Goal: Task Accomplishment & Management: Complete application form

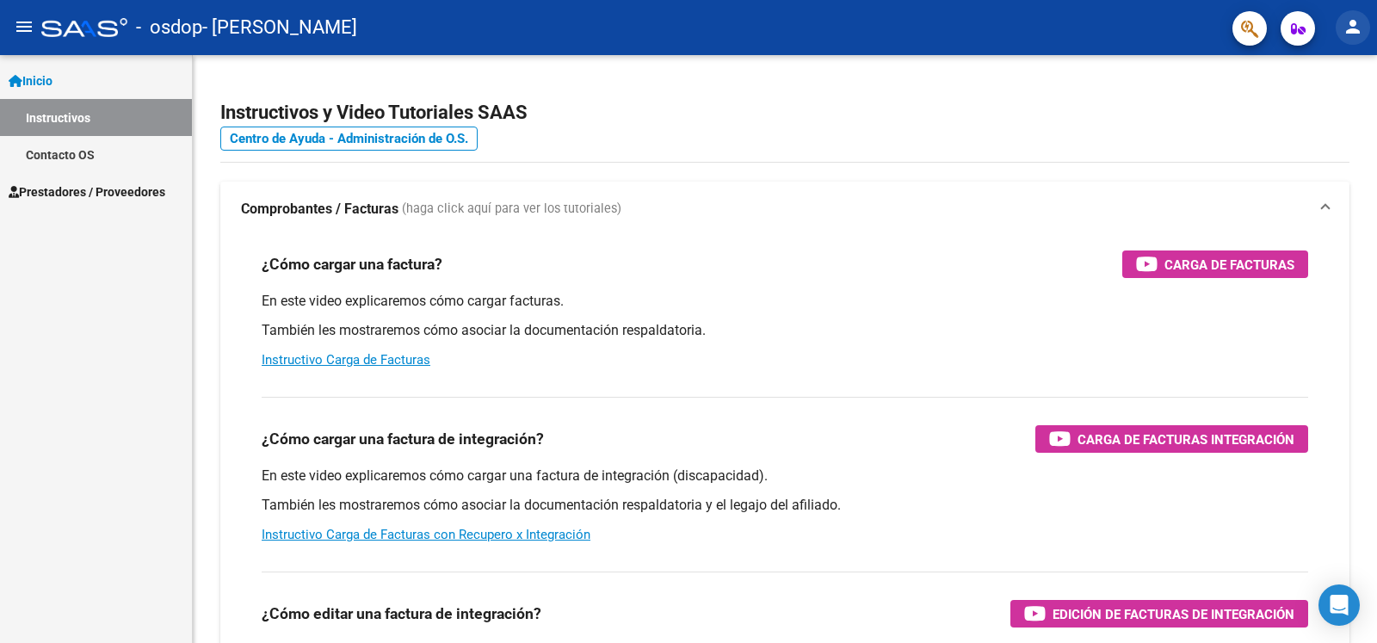
click at [1355, 32] on mat-icon "person" at bounding box center [1352, 26] width 21 height 21
click at [1340, 72] on button "person Mi Perfil" at bounding box center [1317, 72] width 105 height 41
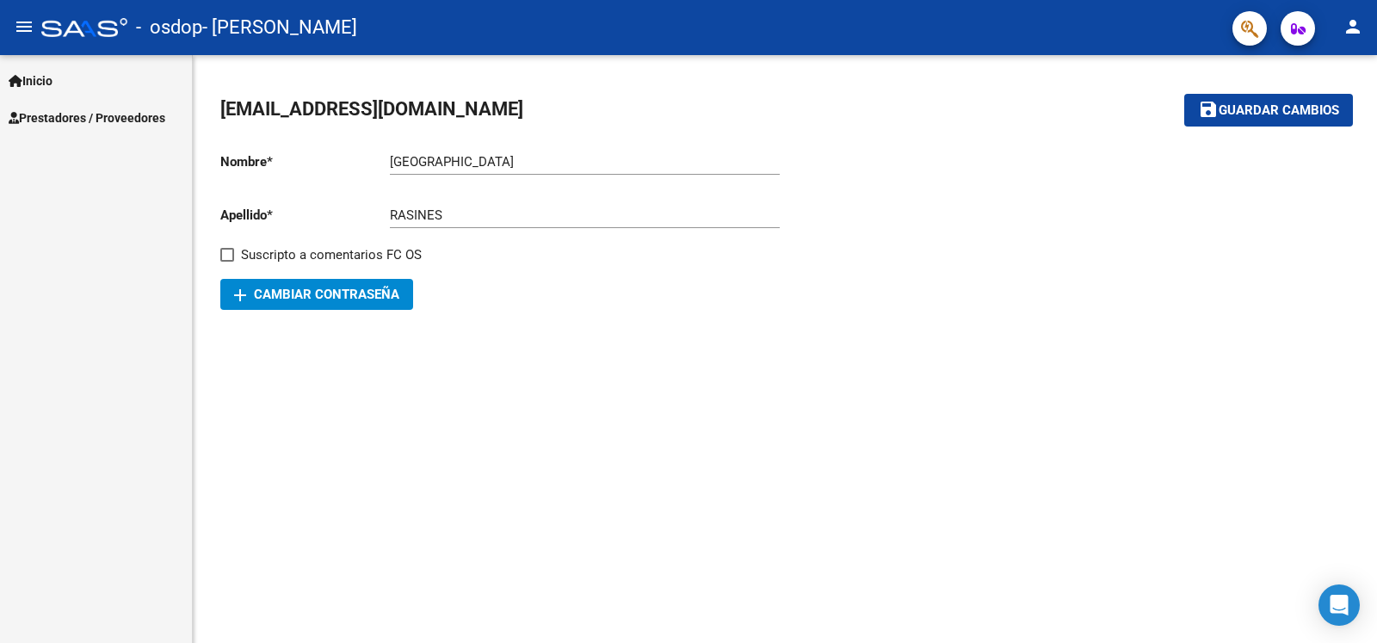
click at [114, 120] on span "Prestadores / Proveedores" at bounding box center [87, 117] width 157 height 19
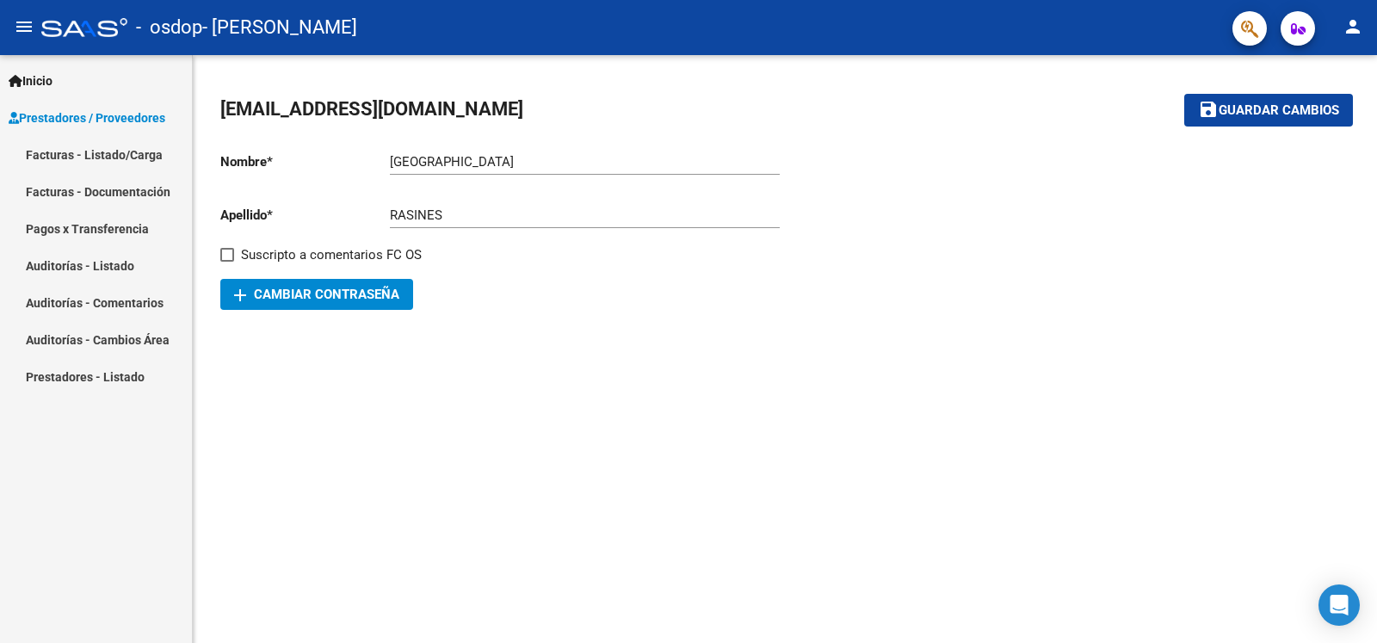
click at [107, 155] on link "Facturas - Listado/Carga" at bounding box center [96, 154] width 192 height 37
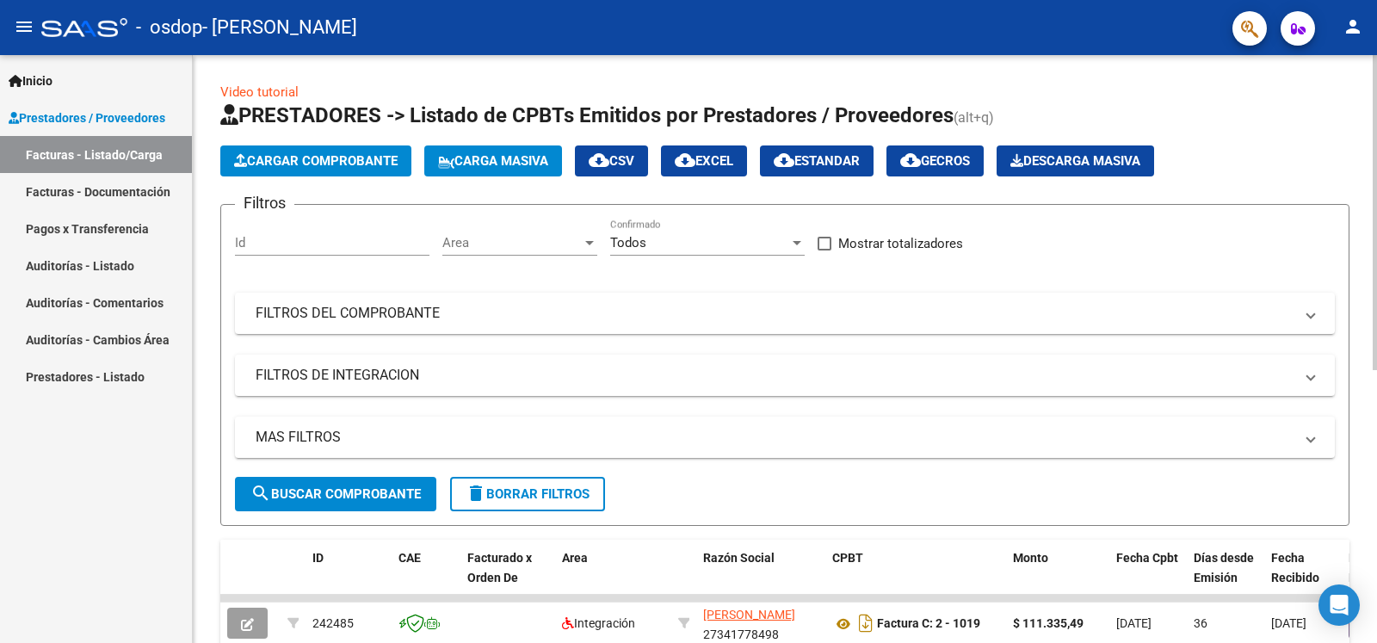
click at [336, 159] on span "Cargar Comprobante" at bounding box center [315, 160] width 163 height 15
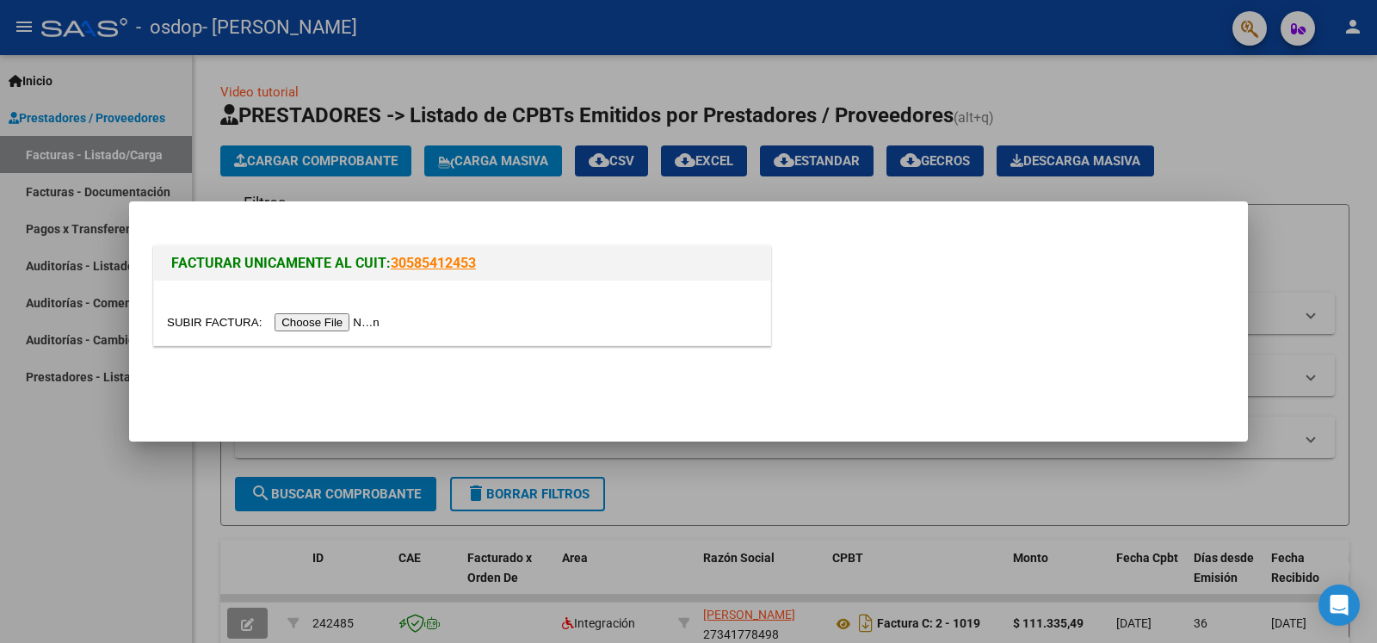
click at [194, 327] on input "file" at bounding box center [276, 322] width 218 height 18
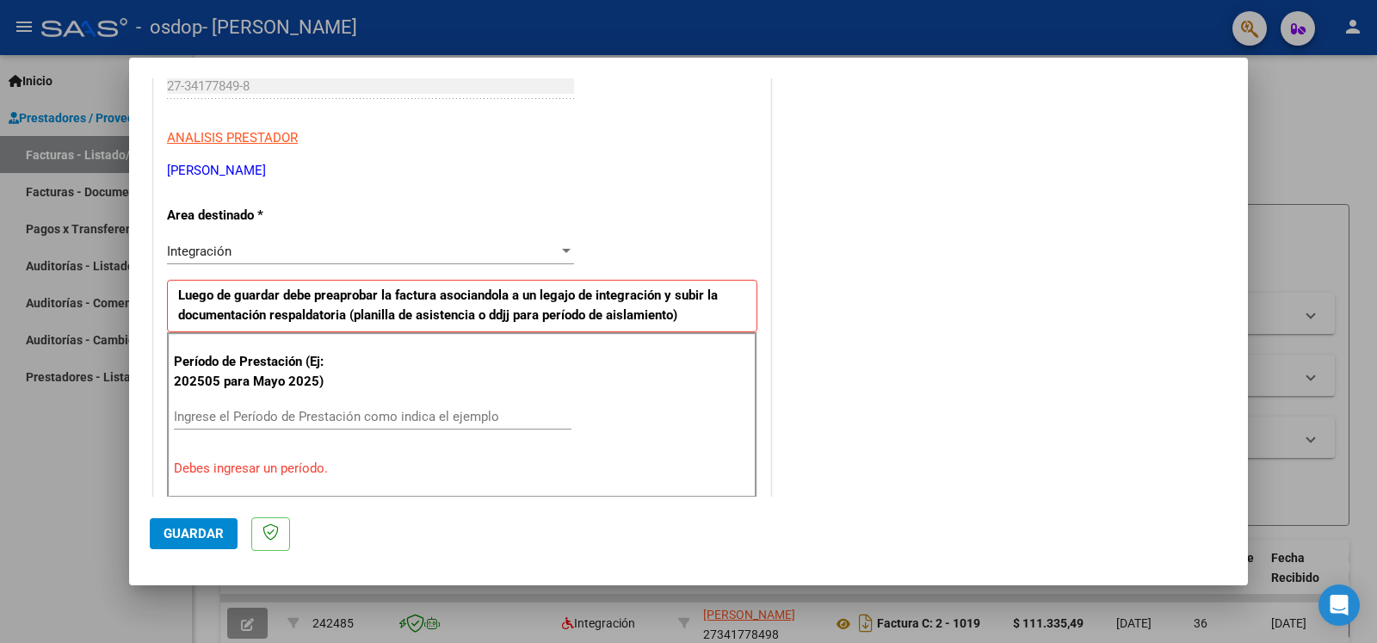
scroll to position [372, 0]
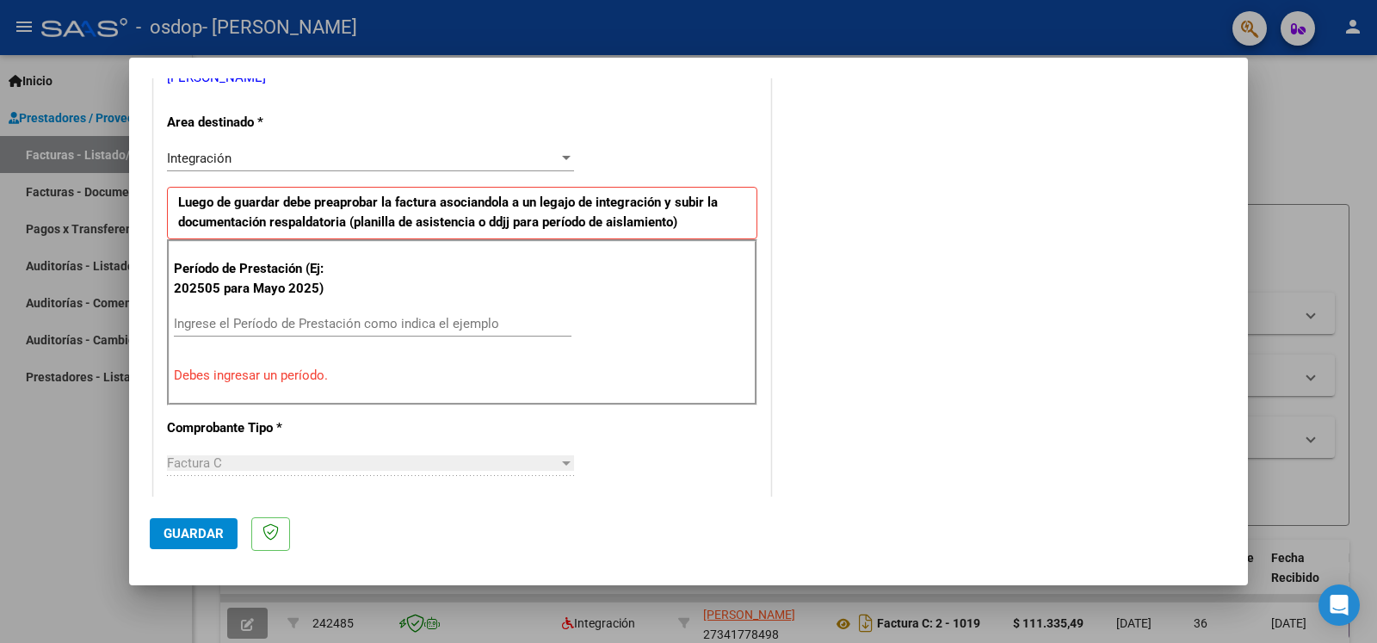
click at [223, 324] on input "Ingrese el Período de Prestación como indica el ejemplo" at bounding box center [373, 323] width 398 height 15
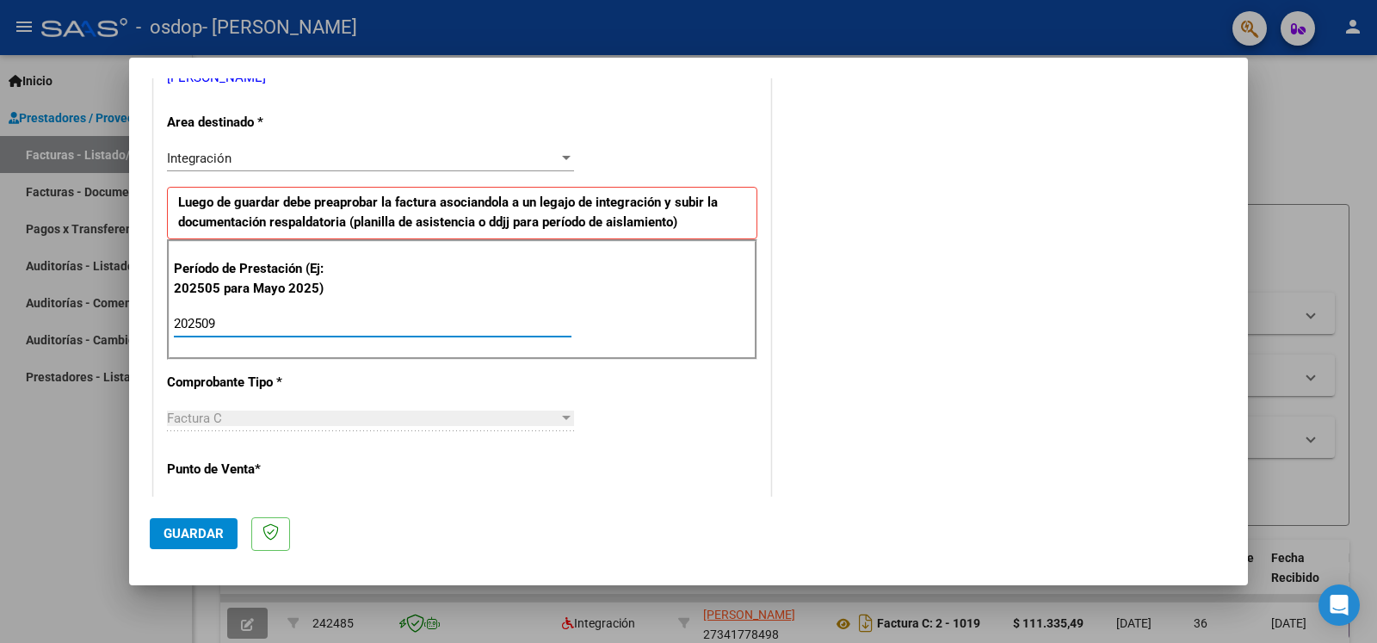
type input "202509"
click at [564, 418] on div at bounding box center [566, 418] width 9 height 4
click at [562, 422] on div at bounding box center [565, 418] width 15 height 14
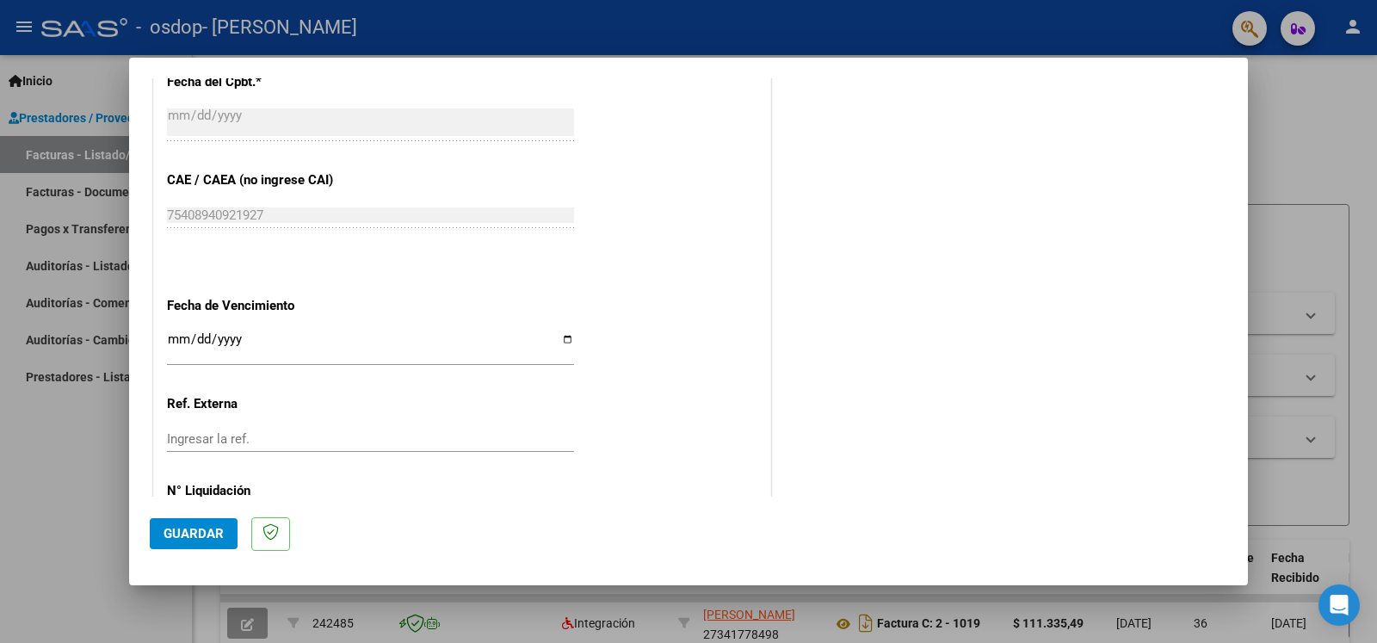
scroll to position [1022, 0]
click at [558, 330] on input "Ingresar la fecha" at bounding box center [370, 344] width 407 height 28
click at [565, 330] on input "Ingresar la fecha" at bounding box center [370, 344] width 407 height 28
type input "[DATE]"
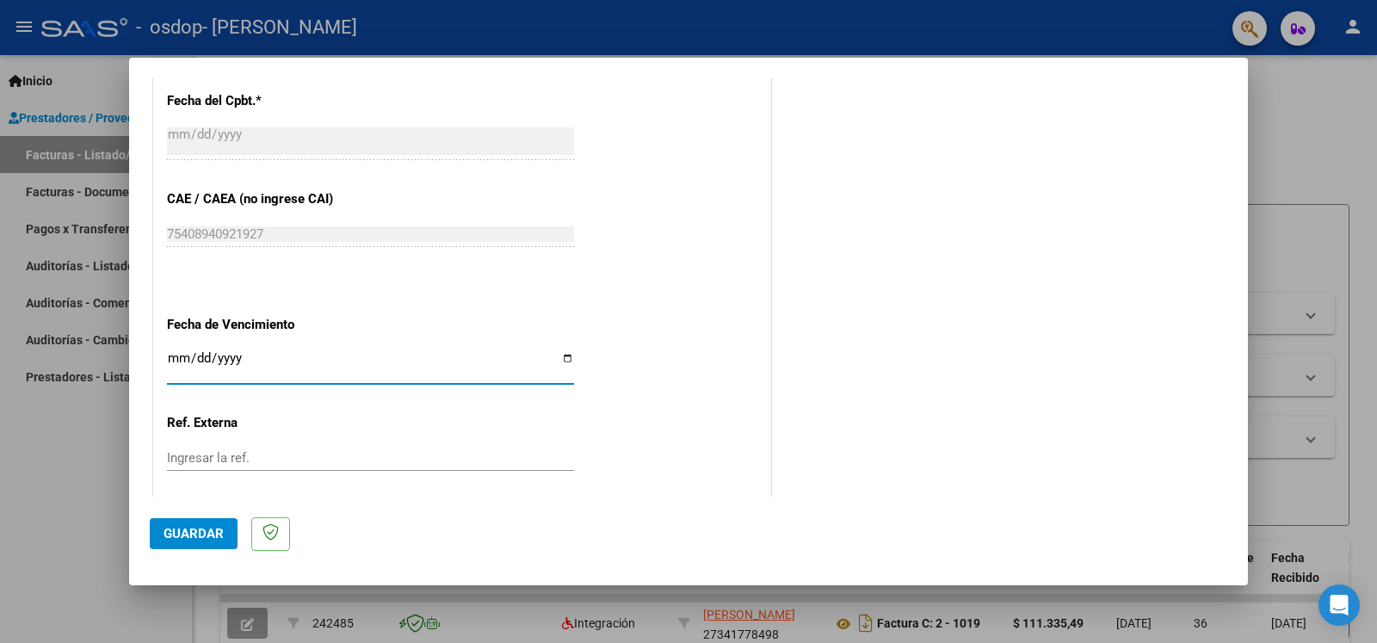
scroll to position [1076, 0]
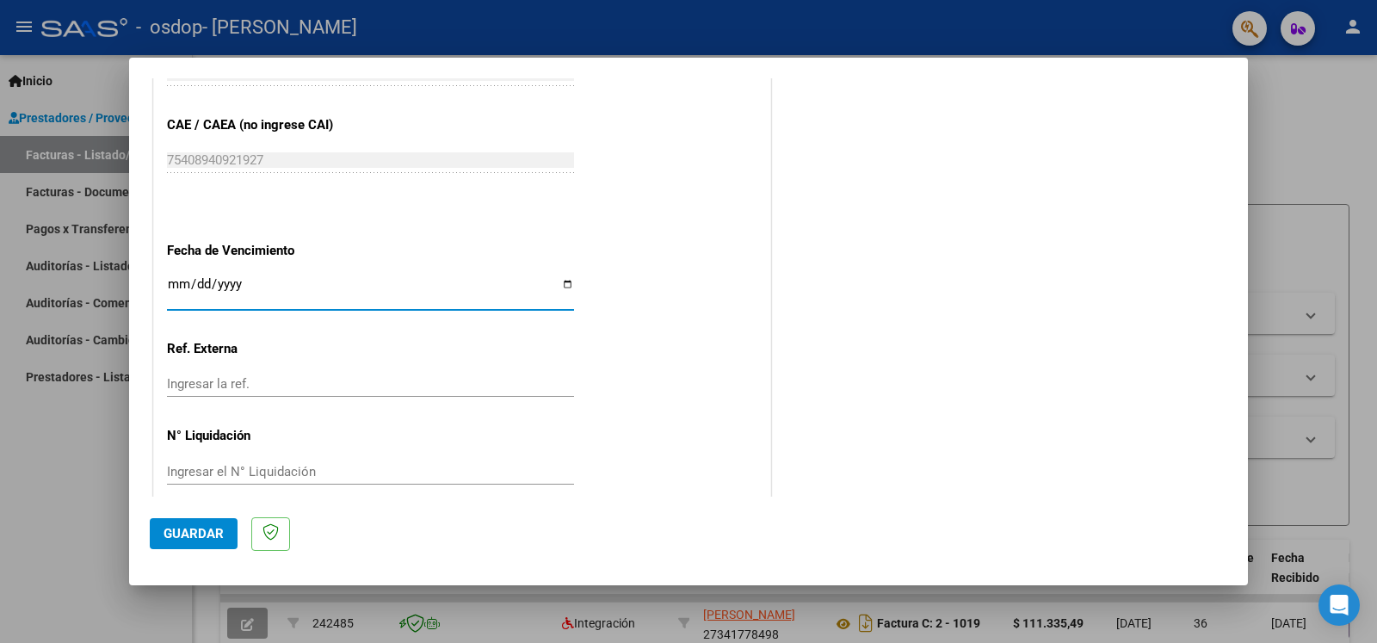
click at [203, 526] on button "Guardar" at bounding box center [194, 533] width 88 height 31
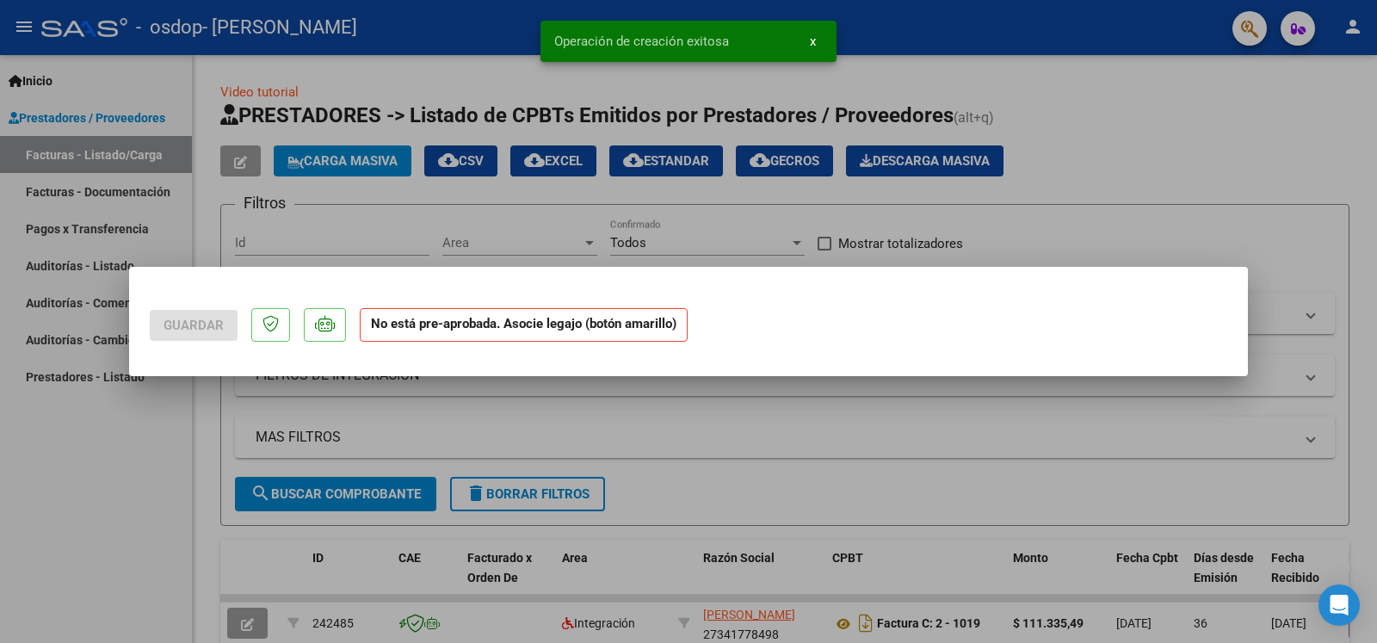
scroll to position [0, 0]
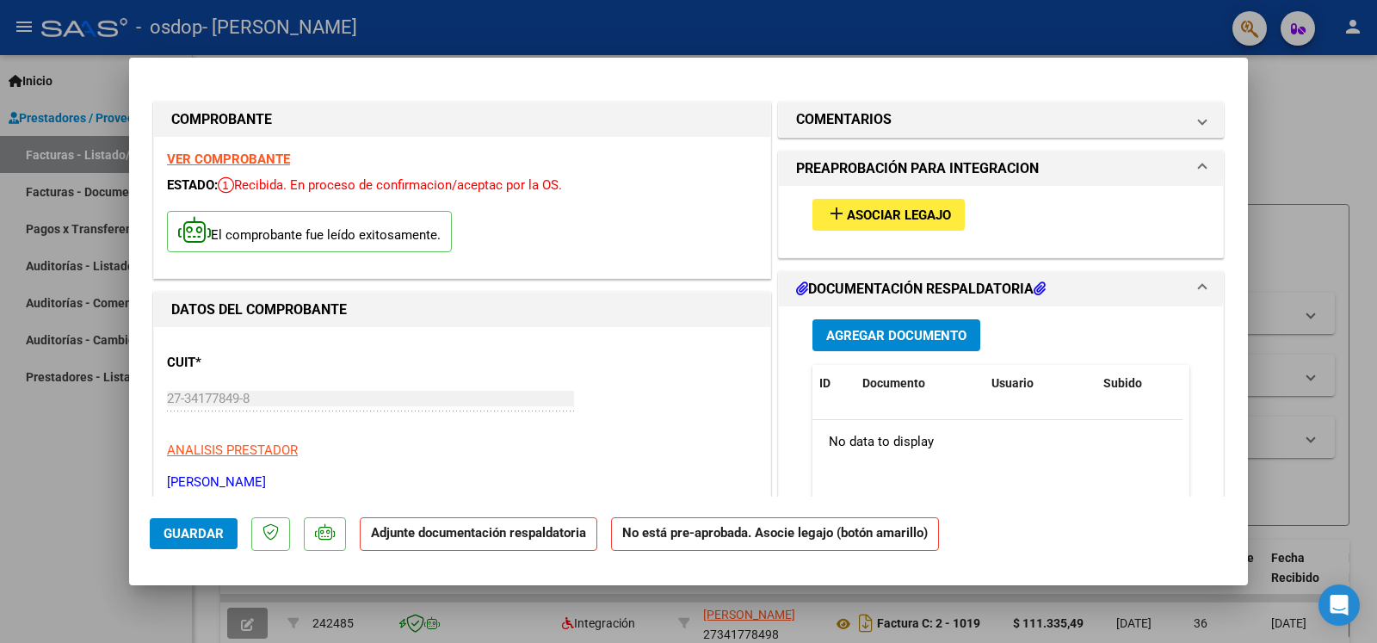
click at [887, 213] on span "Asociar Legajo" at bounding box center [899, 214] width 104 height 15
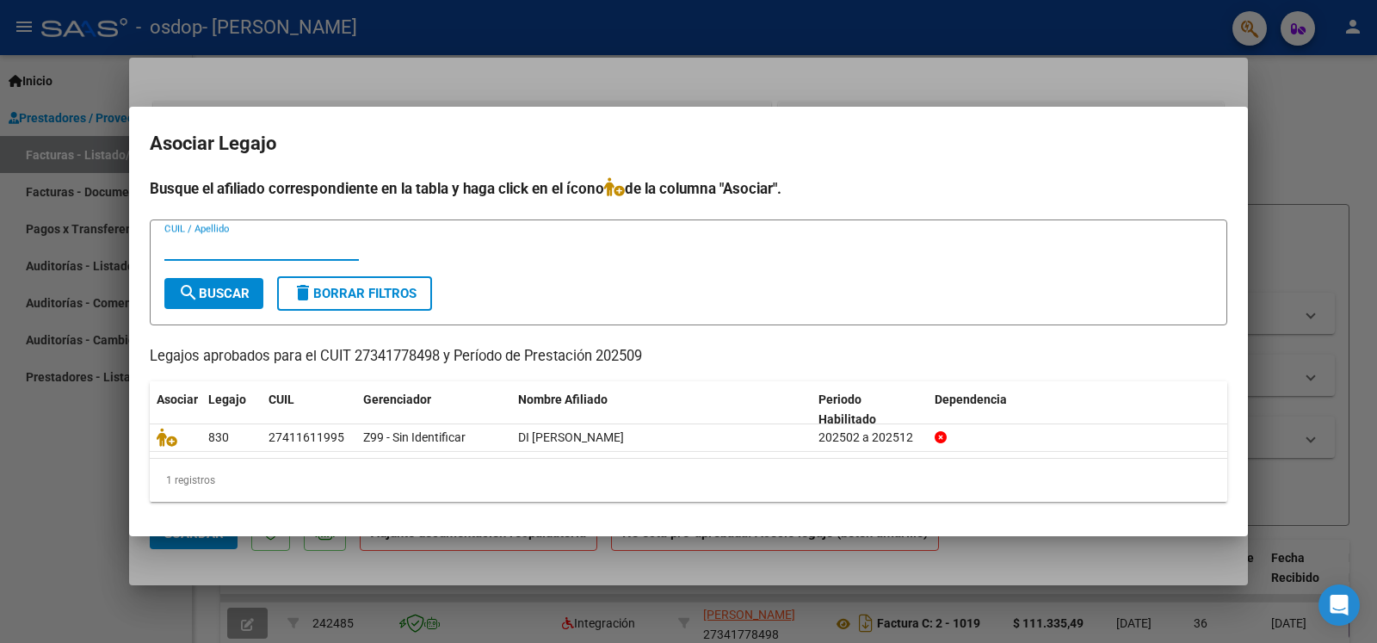
click at [1026, 194] on h4 "Busque el afiliado correspondiente en la tabla y haga click en el ícono de la c…" at bounding box center [688, 188] width 1077 height 22
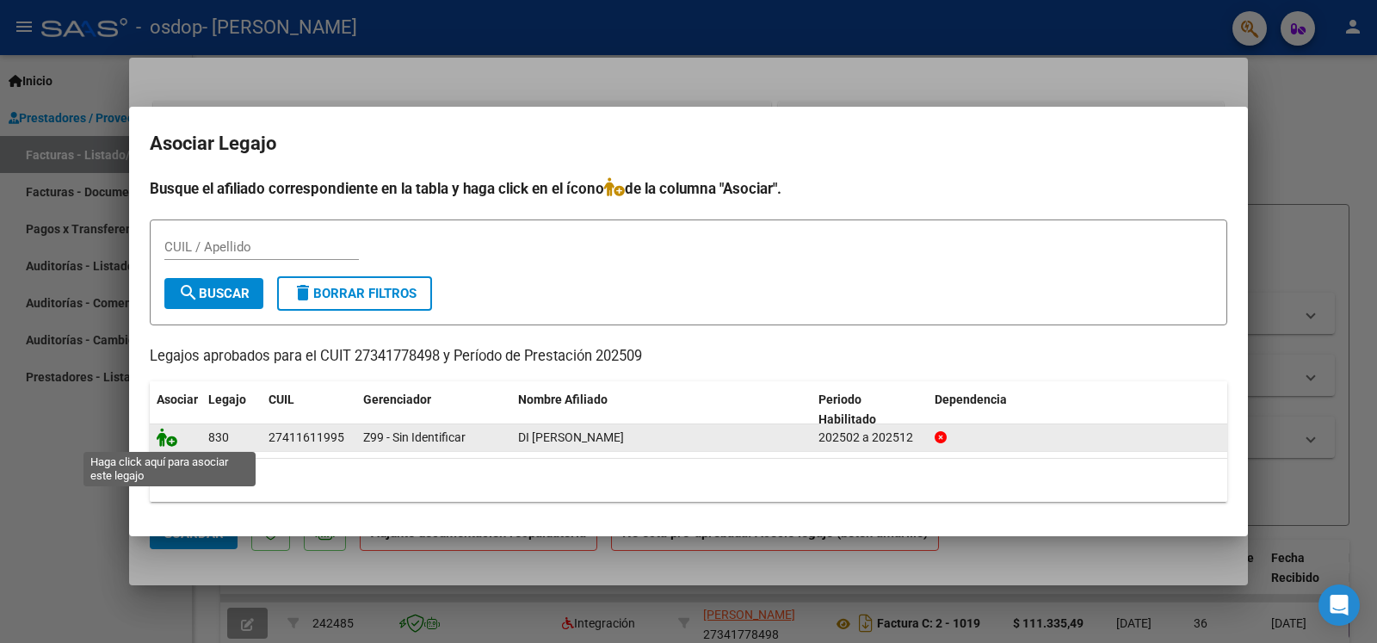
click at [176, 440] on icon at bounding box center [167, 437] width 21 height 19
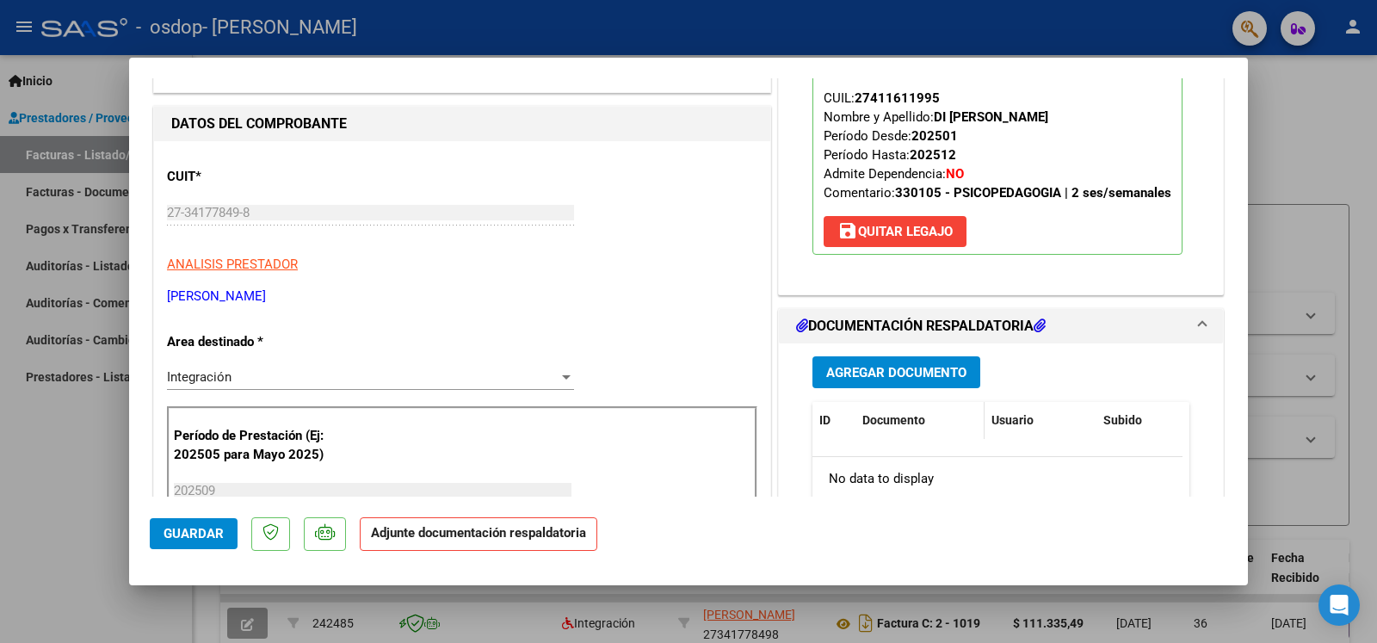
scroll to position [279, 0]
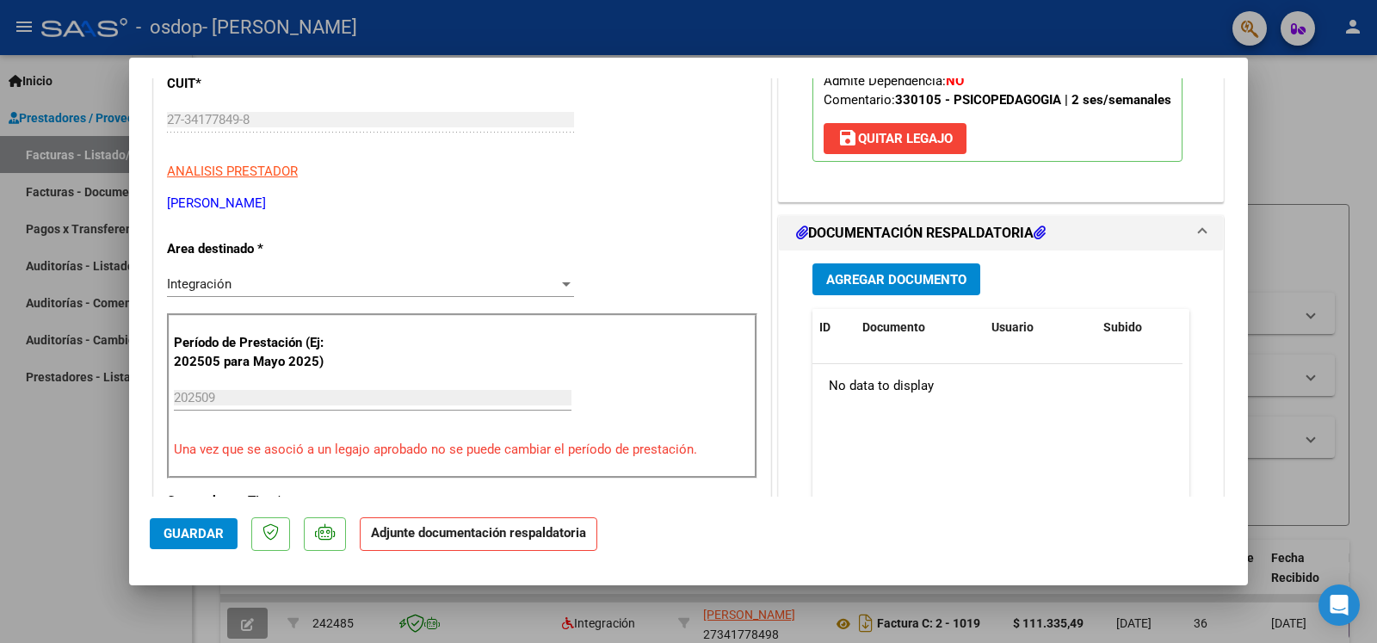
click at [882, 280] on span "Agregar Documento" at bounding box center [896, 279] width 140 height 15
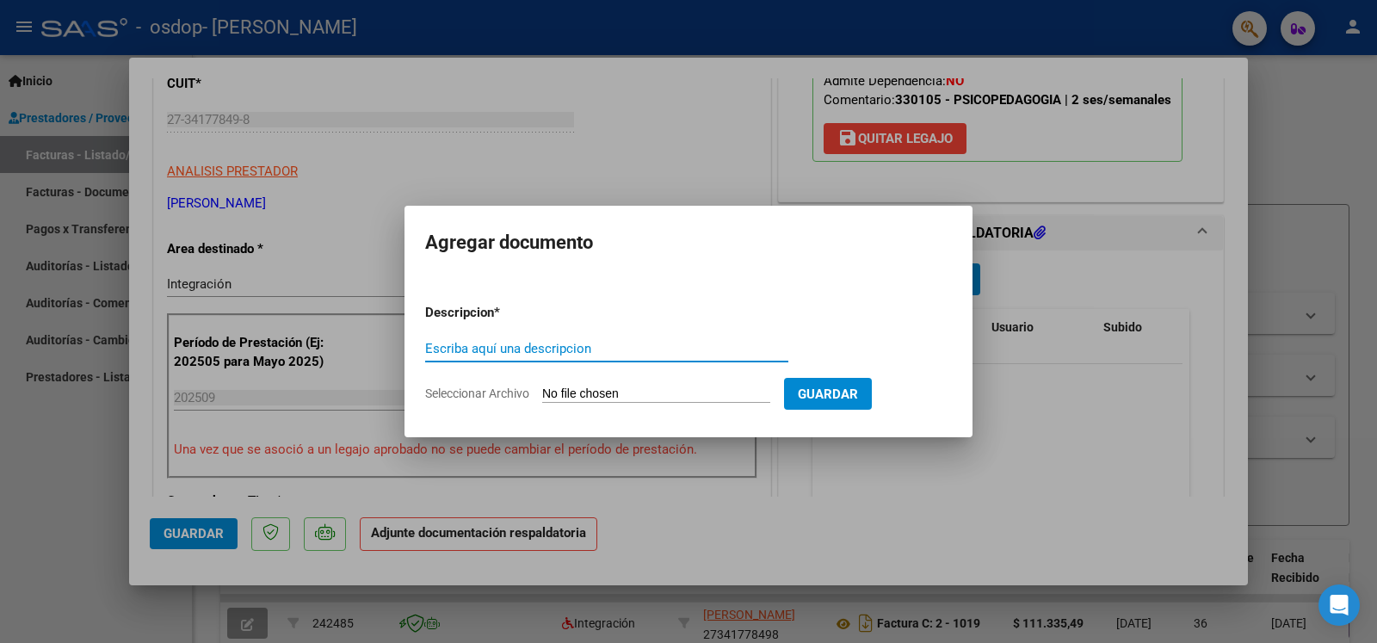
click at [440, 345] on input "Escriba aquí una descripcion" at bounding box center [606, 348] width 363 height 15
type input "asistencia"
click at [591, 391] on input "Seleccionar Archivo" at bounding box center [656, 394] width 228 height 16
type input "C:\fakepath\asistencia [PERSON_NAME].pdf"
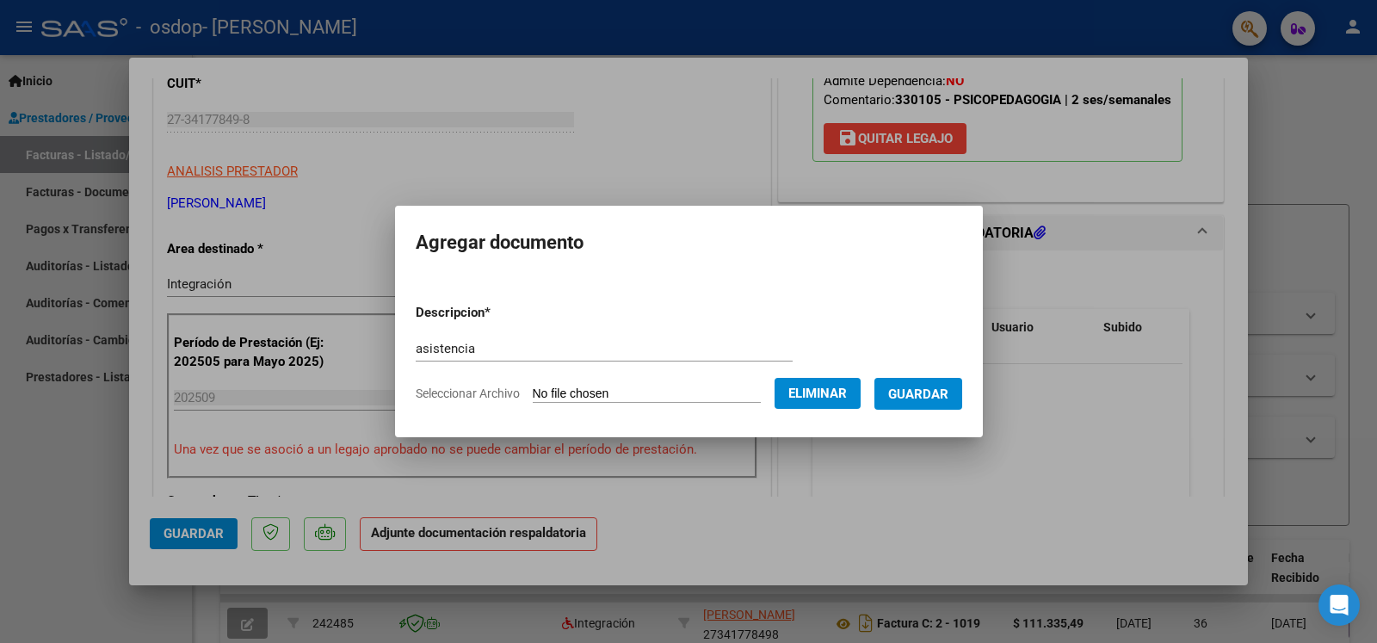
click at [916, 393] on span "Guardar" at bounding box center [918, 393] width 60 height 15
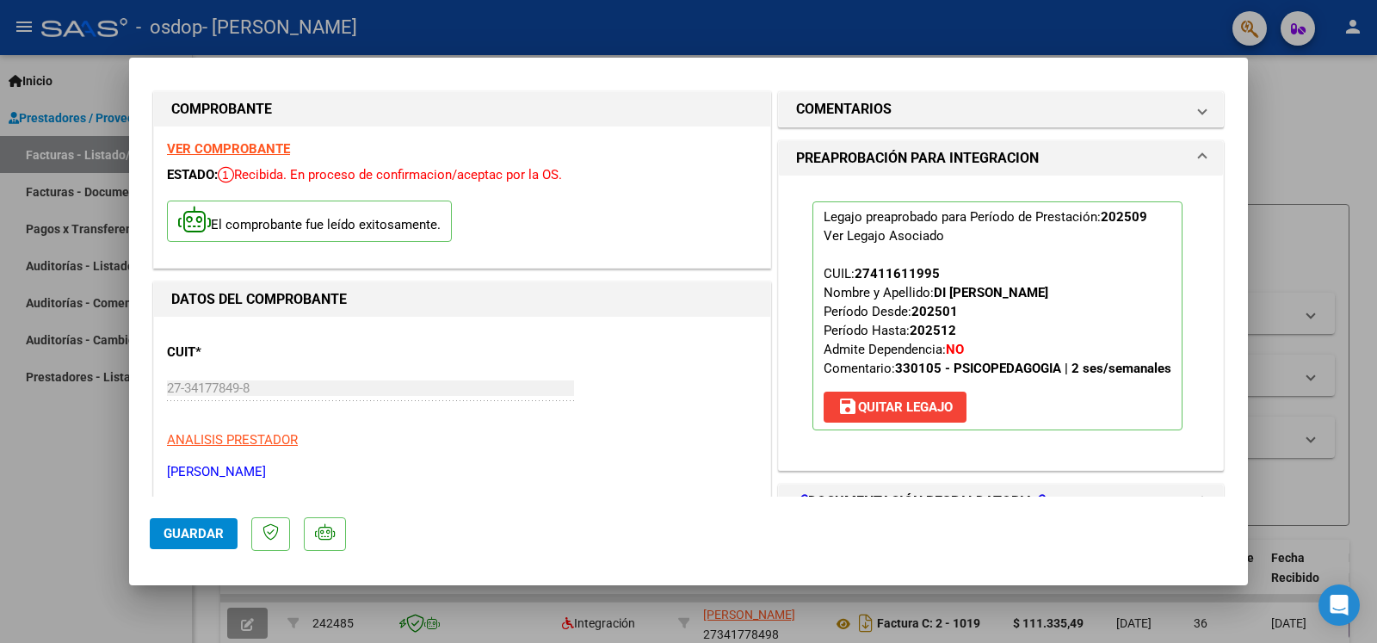
scroll to position [0, 0]
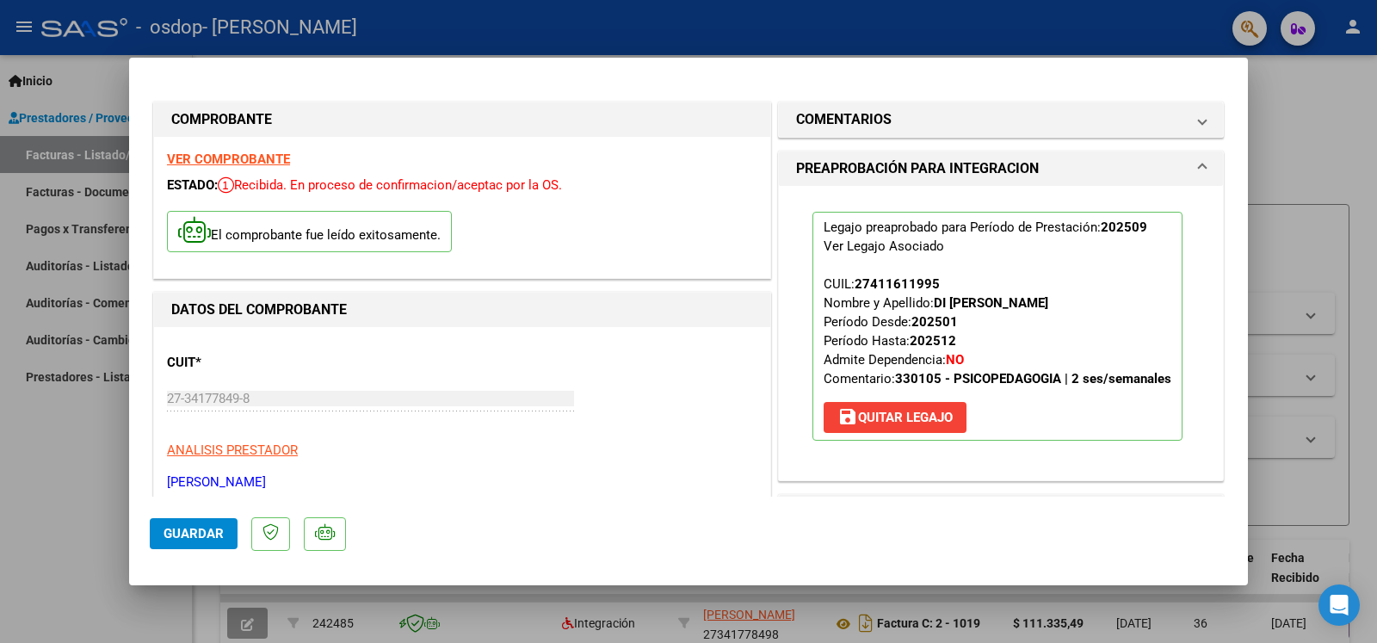
click at [197, 527] on span "Guardar" at bounding box center [193, 533] width 60 height 15
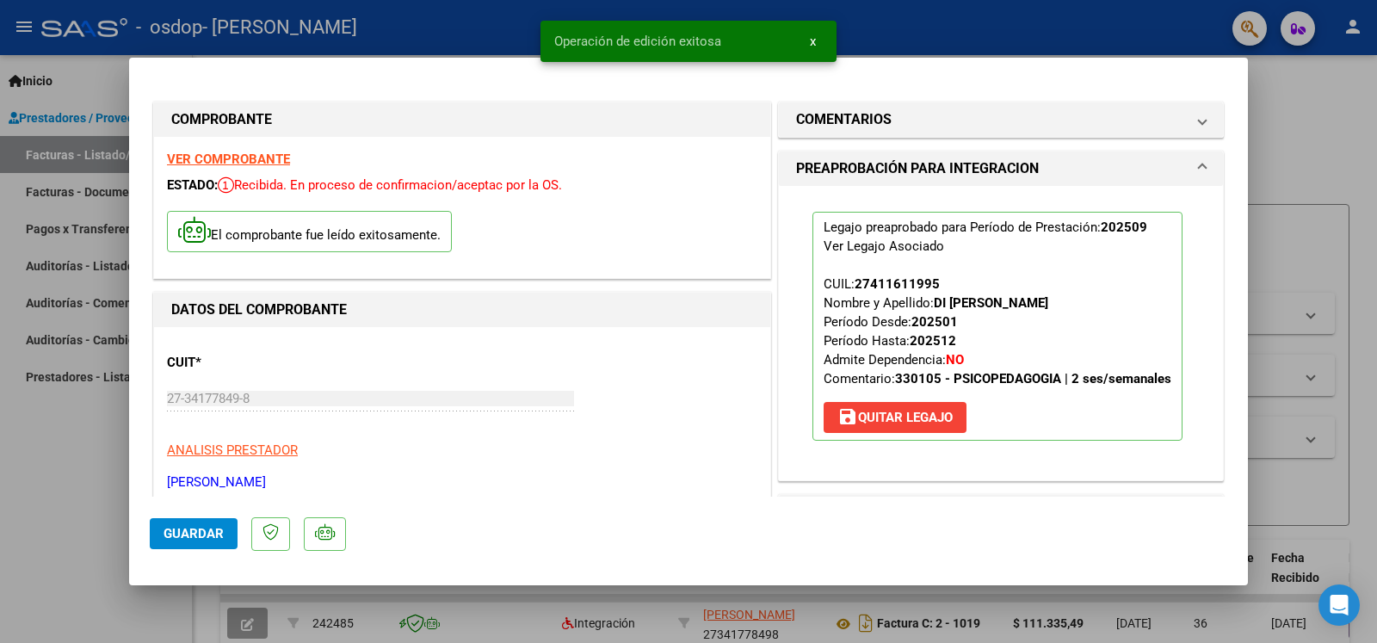
click at [943, 34] on div at bounding box center [688, 321] width 1377 height 643
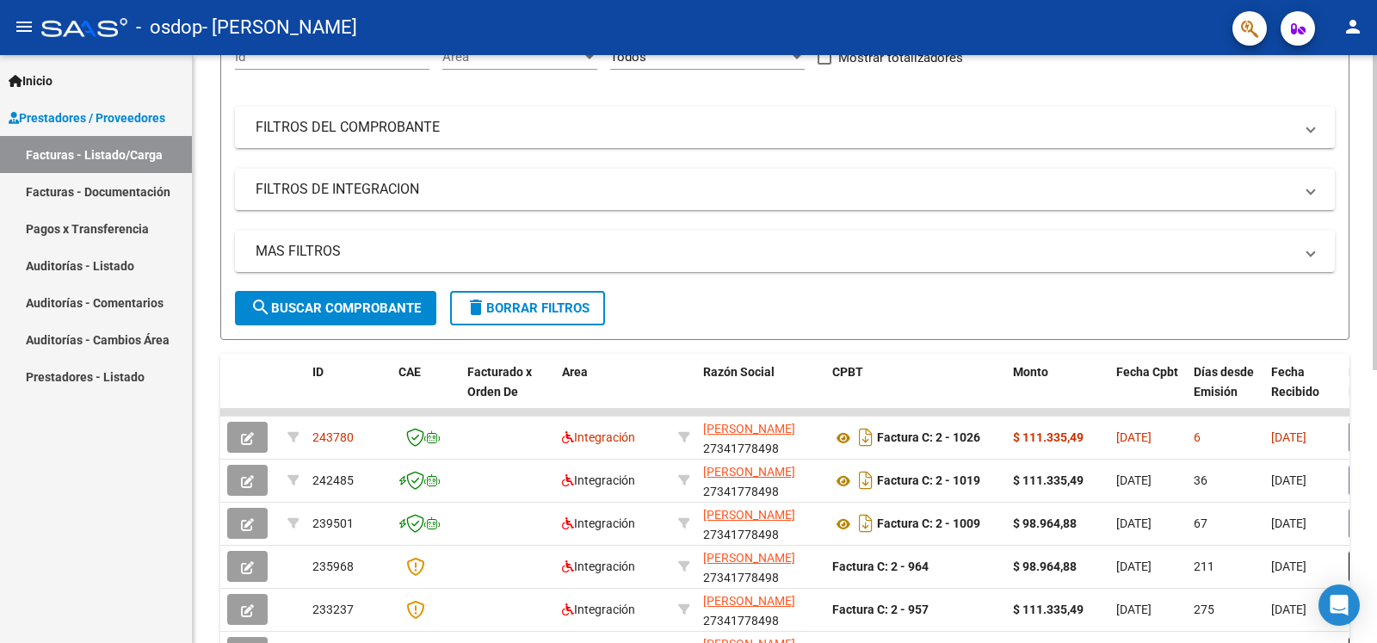
scroll to position [279, 0]
